Goal: Navigation & Orientation: Find specific page/section

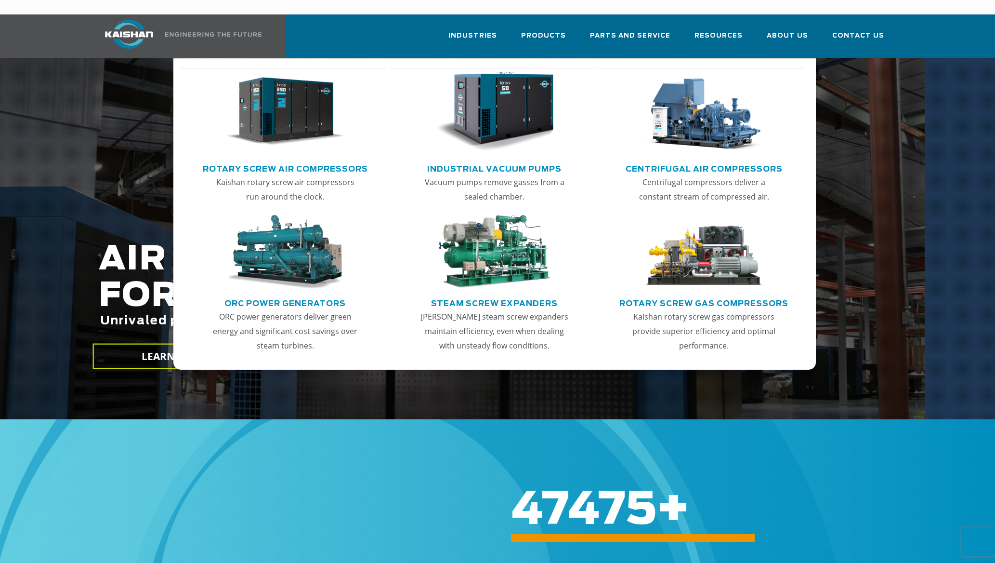
click at [284, 108] on img "Main menu" at bounding box center [285, 112] width 119 height 80
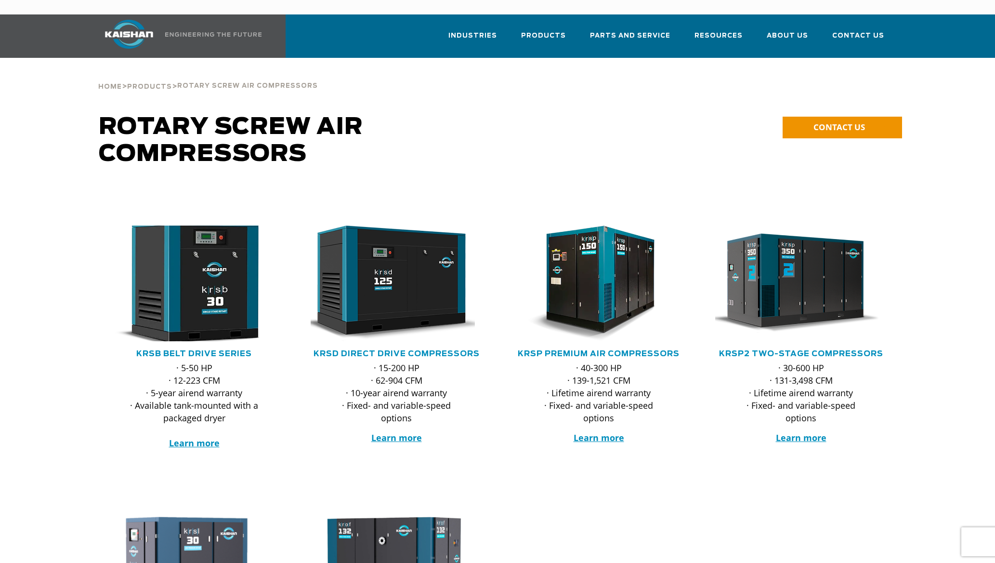
click at [256, 275] on img at bounding box center [187, 283] width 189 height 127
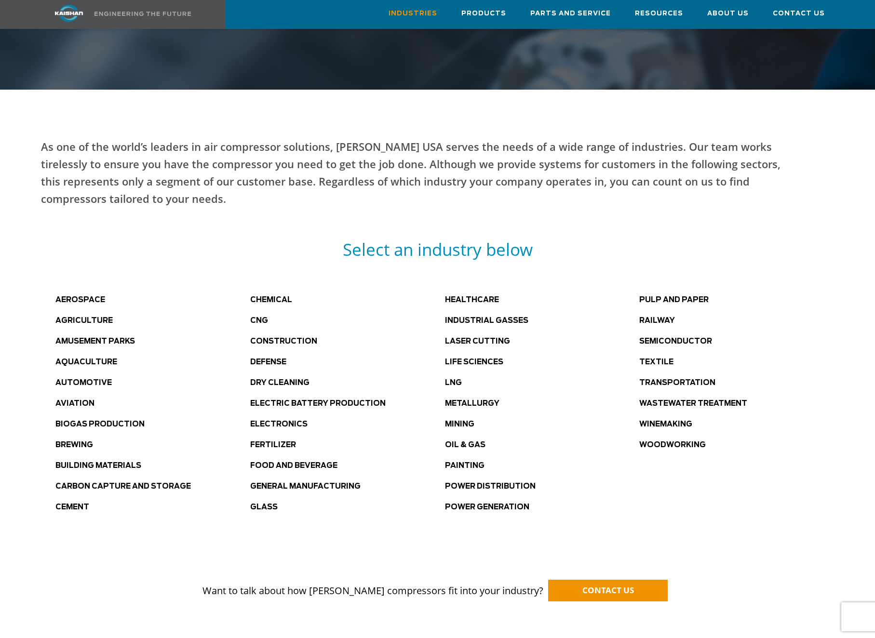
scroll to position [530, 0]
